Goal: Find specific fact

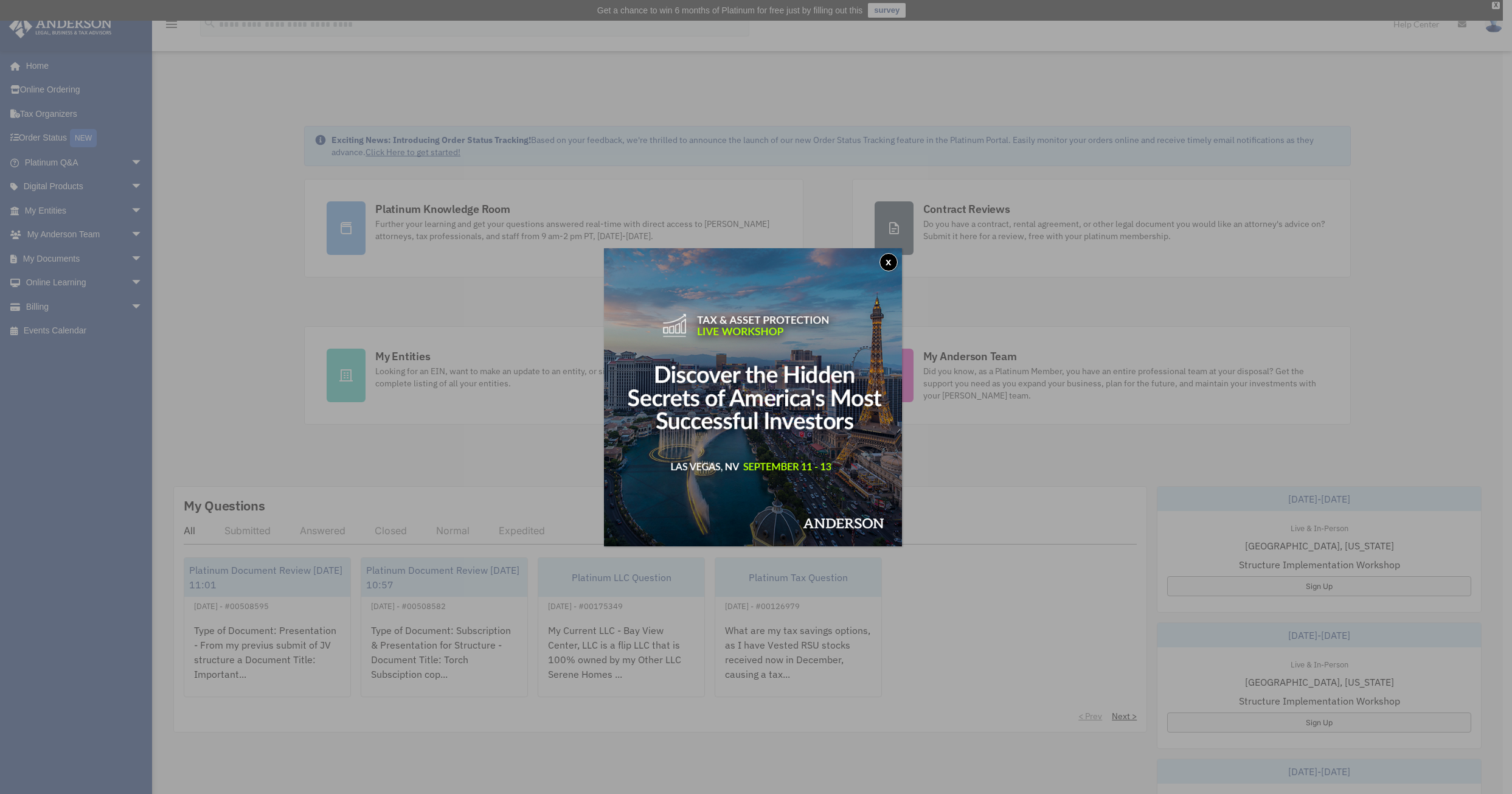
click at [892, 268] on button "x" at bounding box center [888, 262] width 18 height 18
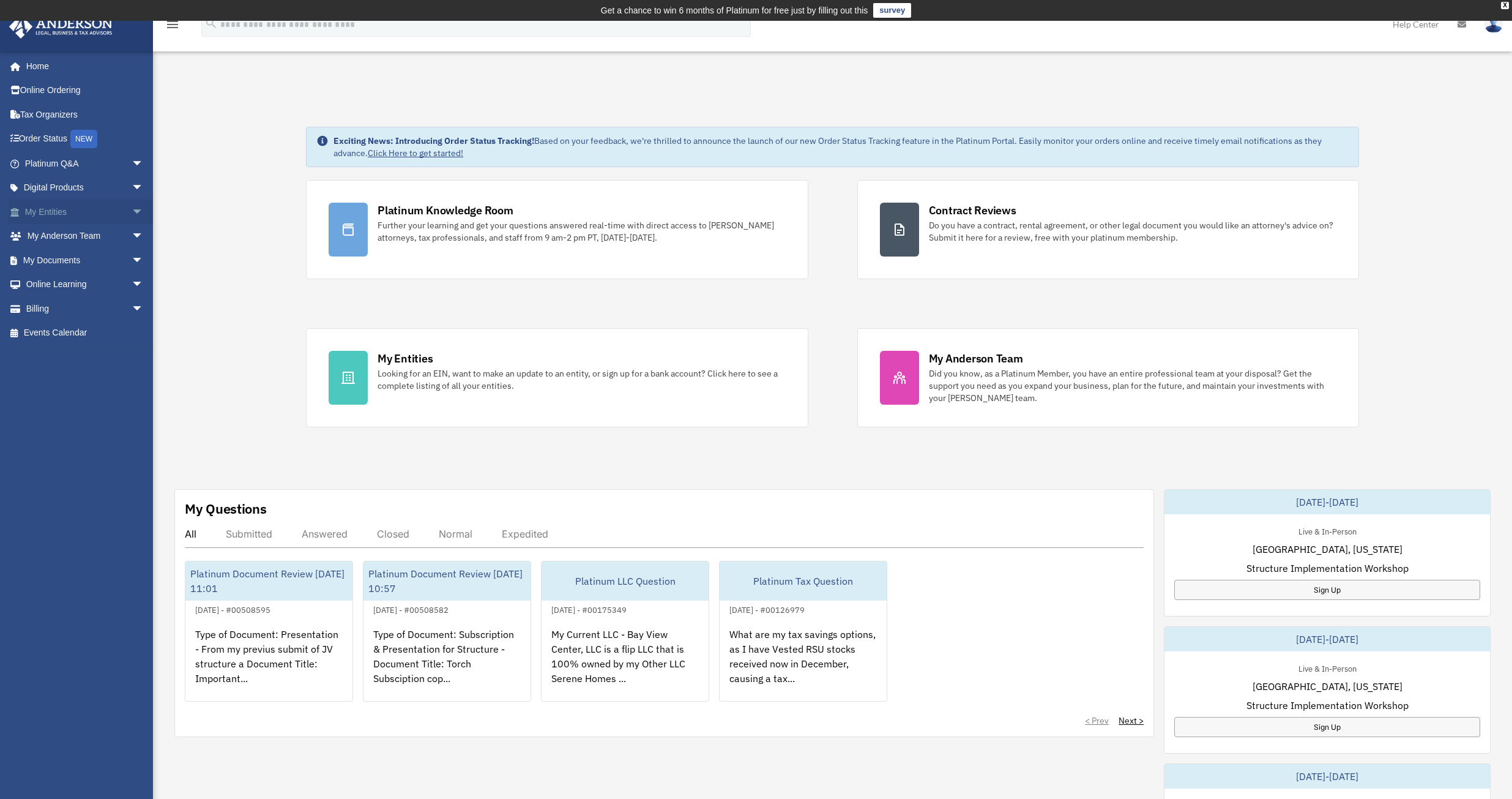
click at [52, 210] on link "My Entities arrow_drop_down" at bounding box center [86, 212] width 154 height 25
click at [131, 210] on span "arrow_drop_down" at bounding box center [144, 212] width 24 height 25
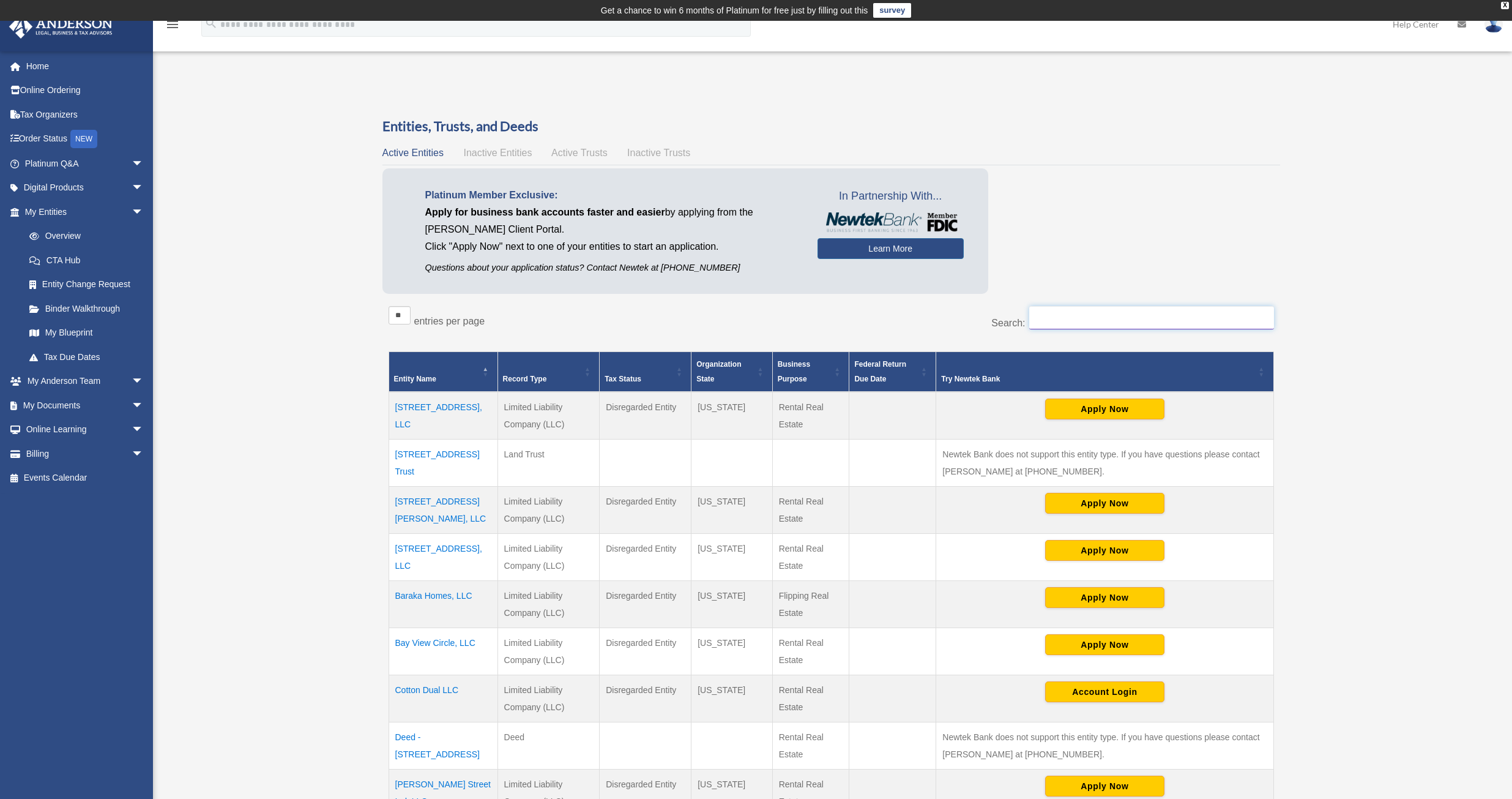
click at [1103, 327] on input "Search:" at bounding box center [1152, 318] width 245 height 23
click at [1101, 323] on input "Search:" at bounding box center [1152, 318] width 245 height 23
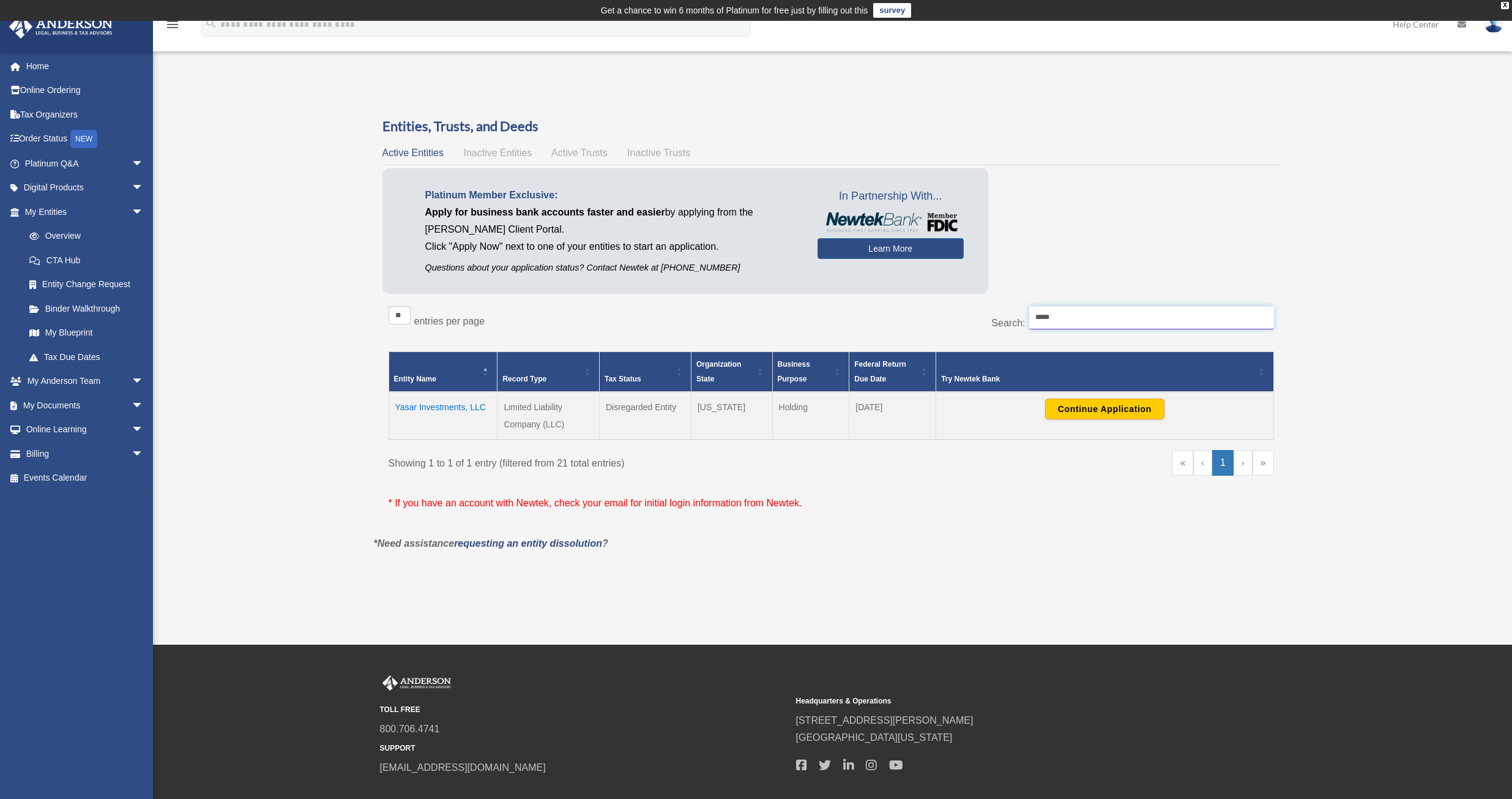
type input "*****"
click at [415, 394] on td "Yasar Investments, LLC" at bounding box center [443, 416] width 109 height 48
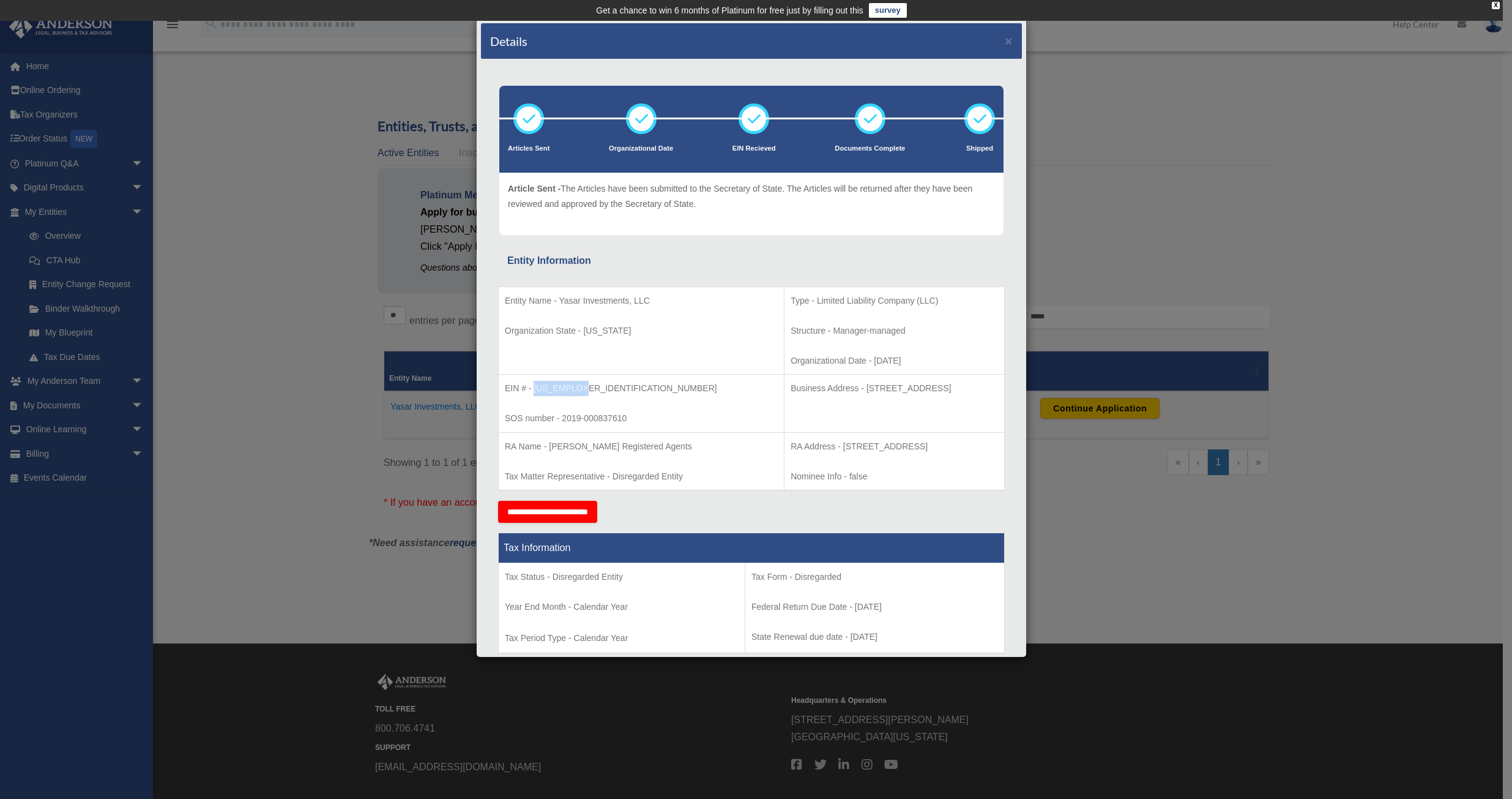
drag, startPoint x: 535, startPoint y: 388, endPoint x: 580, endPoint y: 388, distance: 45.0
click at [580, 388] on p "EIN # - [US_EMPLOYER_IDENTIFICATION_NUMBER]" at bounding box center [641, 389] width 273 height 15
copy p "[US_EMPLOYER_IDENTIFICATION_NUMBER]"
